Goal: Information Seeking & Learning: Learn about a topic

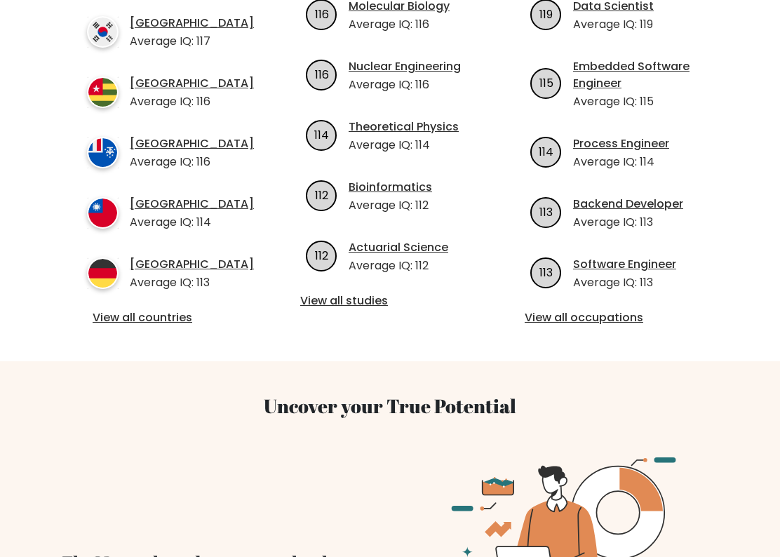
scroll to position [584, 0]
click at [114, 314] on link "View all countries" at bounding box center [166, 317] width 146 height 17
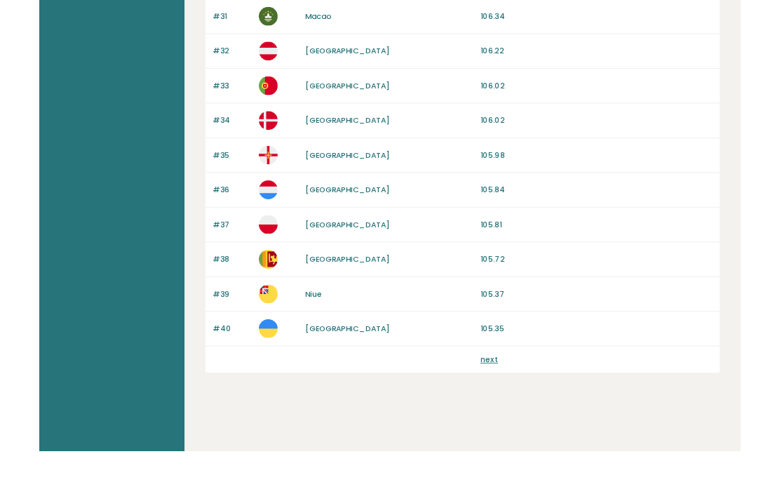
scroll to position [1290, 0]
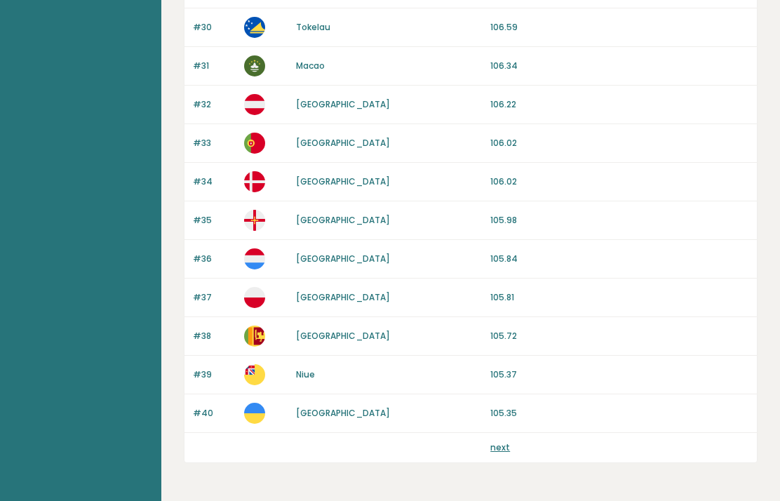
click at [497, 447] on link "next" at bounding box center [500, 447] width 20 height 12
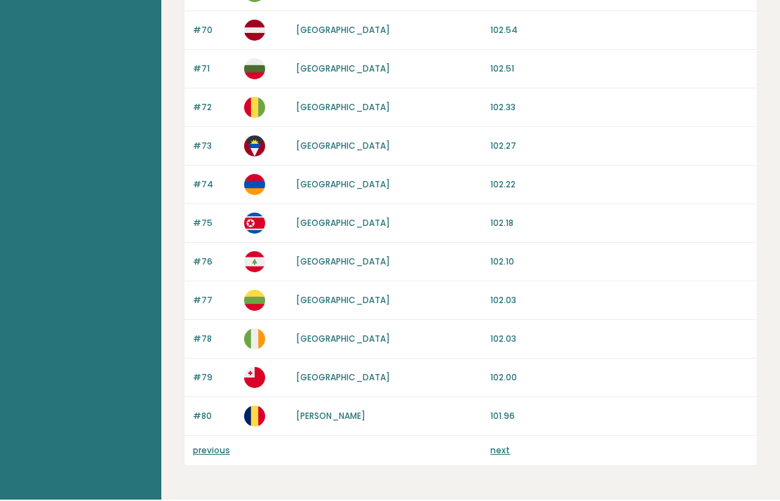
scroll to position [1338, 0]
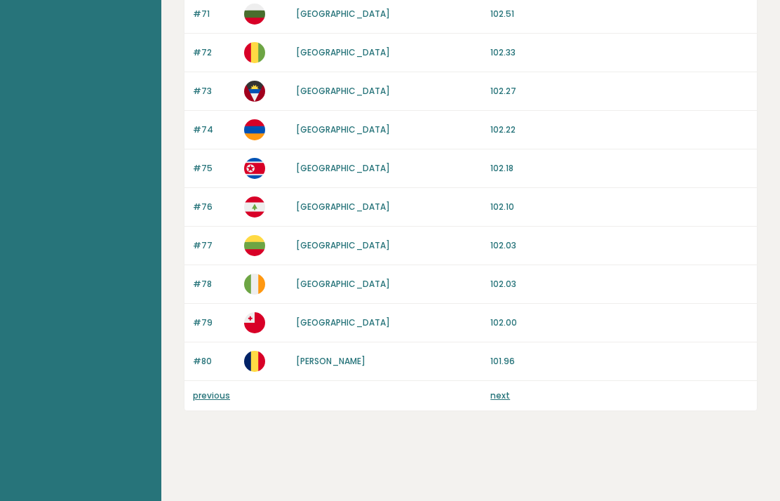
click at [208, 400] on link "previous" at bounding box center [211, 395] width 37 height 12
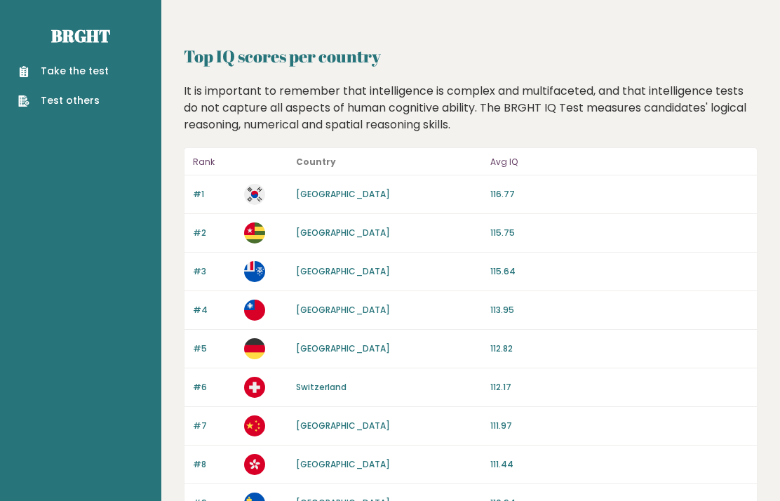
click at [46, 76] on link "Take the test" at bounding box center [63, 71] width 90 height 15
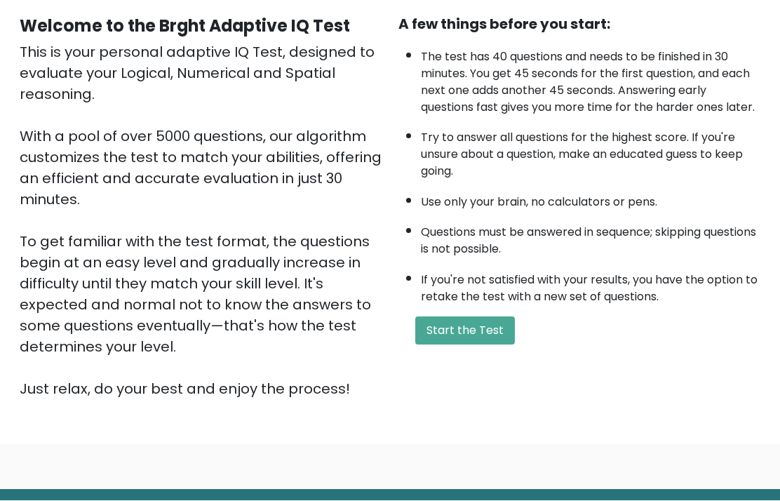
scroll to position [145, 0]
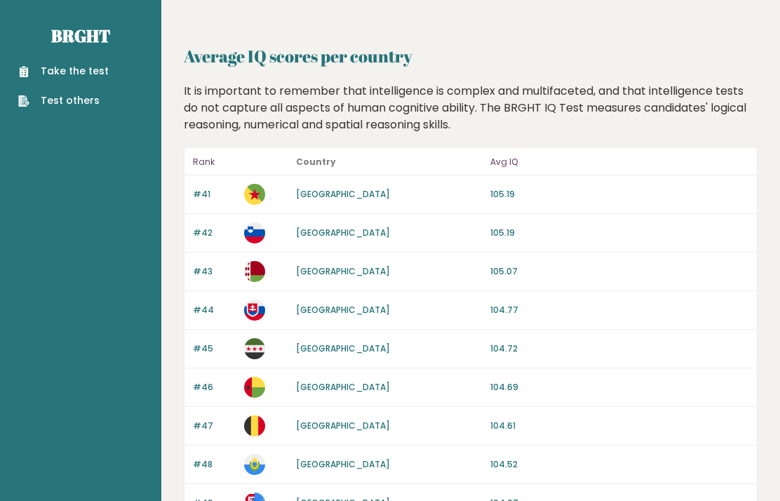
scroll to position [1338, 0]
